Goal: Entertainment & Leisure: Consume media (video, audio)

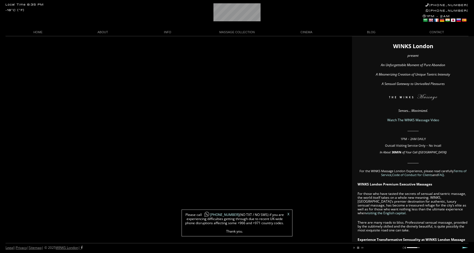
click at [413, 120] on link "Watch The WINKS Massage Video" at bounding box center [413, 120] width 52 height 5
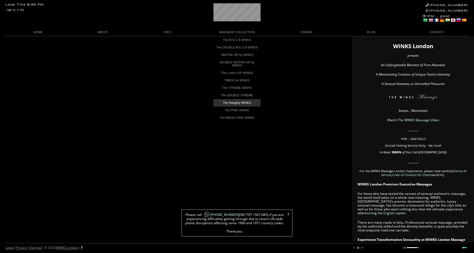
click at [241, 105] on link "The Naughty WINKS" at bounding box center [236, 102] width 47 height 7
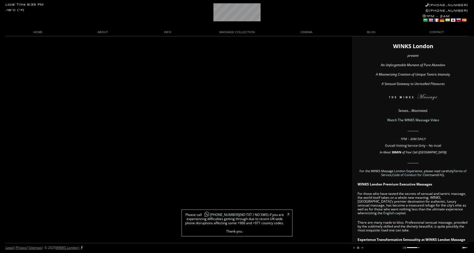
scroll to position [0, 8]
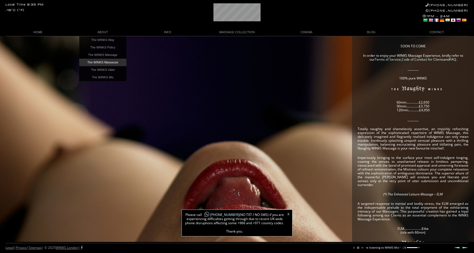
click at [109, 61] on link "The WINKS Masseuse" at bounding box center [102, 62] width 47 height 7
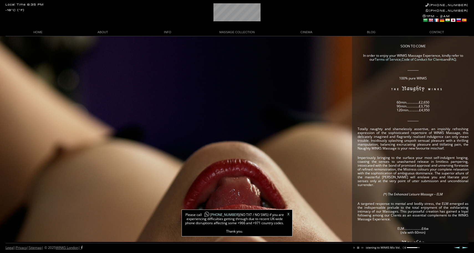
scroll to position [0, 47]
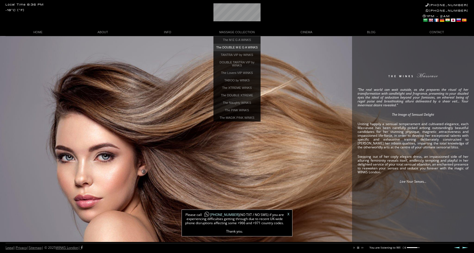
click at [237, 48] on link "The DOUBLE M E G A WINKS" at bounding box center [236, 47] width 47 height 7
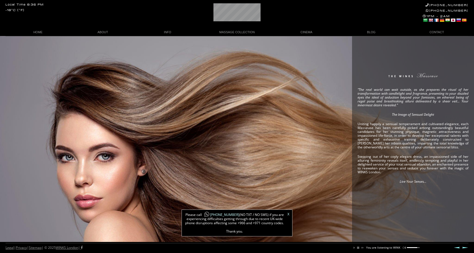
scroll to position [0, 35]
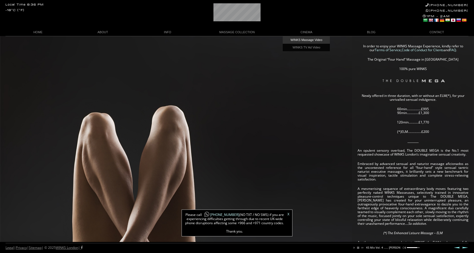
click at [306, 38] on link "WINKS Massage Video" at bounding box center [306, 39] width 47 height 7
